Goal: Navigation & Orientation: Find specific page/section

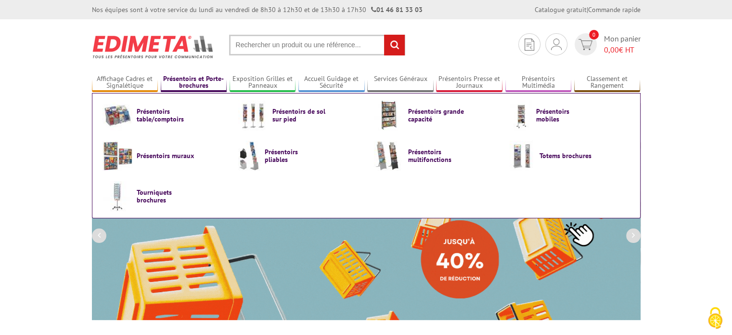
click at [181, 84] on link "Présentoirs et Porte-brochures" at bounding box center [194, 83] width 66 height 16
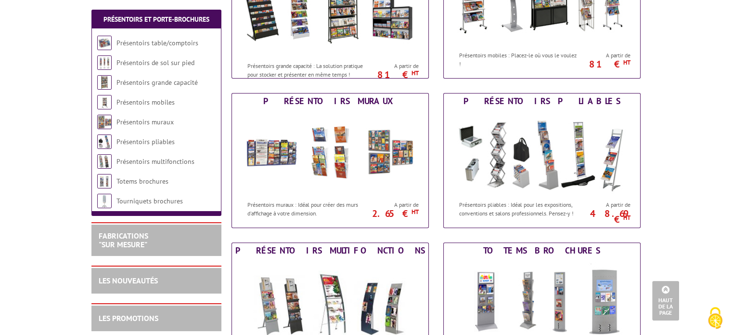
scroll to position [385, 0]
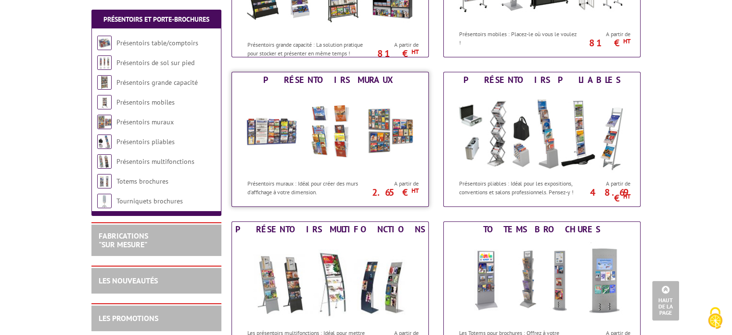
click at [319, 115] on img at bounding box center [330, 131] width 178 height 87
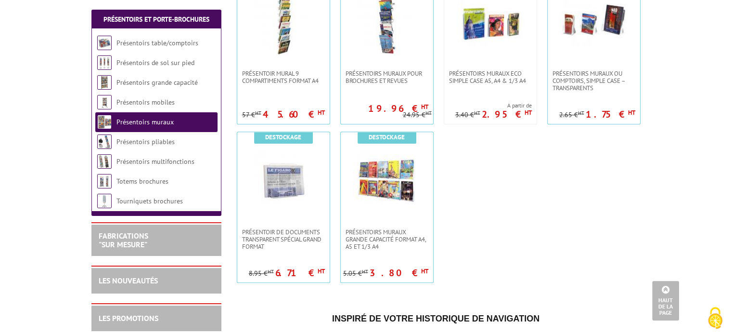
scroll to position [722, 0]
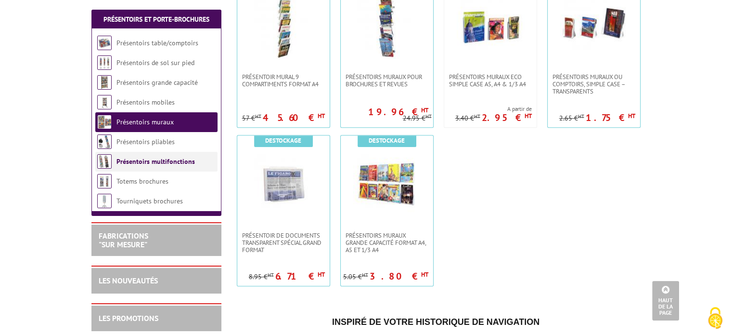
click at [159, 161] on link "Présentoirs multifonctions" at bounding box center [156, 161] width 78 height 9
